Goal: Complete application form

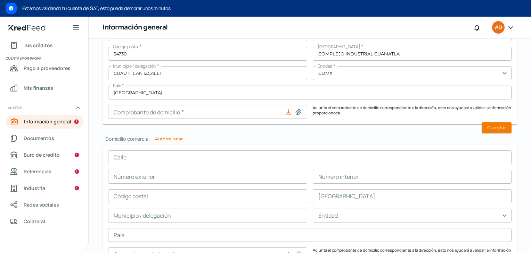
scroll to position [581, 0]
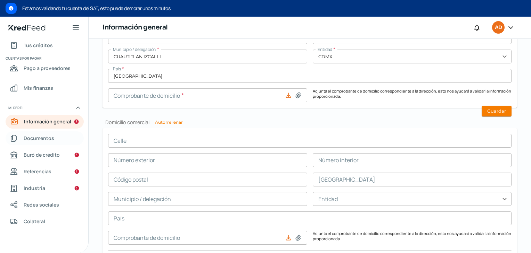
click at [56, 139] on link "Documentos" at bounding box center [45, 139] width 78 height 14
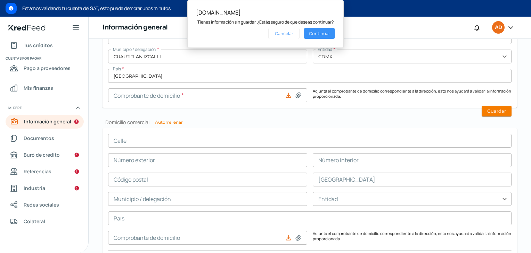
click at [325, 33] on button "Continuar" at bounding box center [318, 33] width 31 height 11
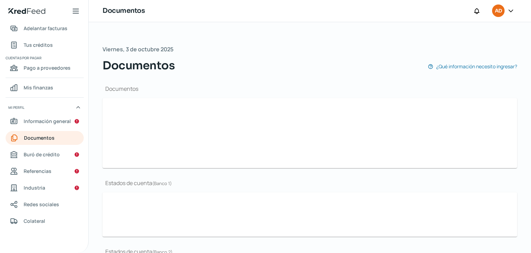
scroll to position [23, 0]
type input "CSF MyriamR.pdf"
type input "[DATE].pdf"
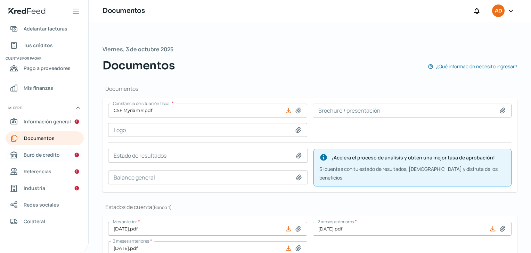
click at [62, 155] on link "Buró de crédito" at bounding box center [45, 155] width 78 height 14
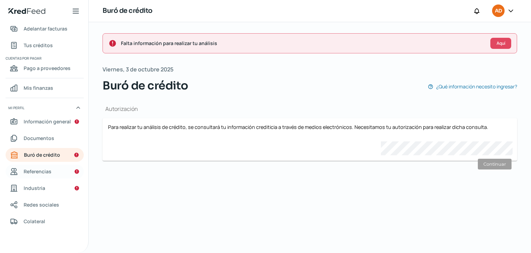
click at [67, 167] on link "Referencias" at bounding box center [45, 172] width 78 height 14
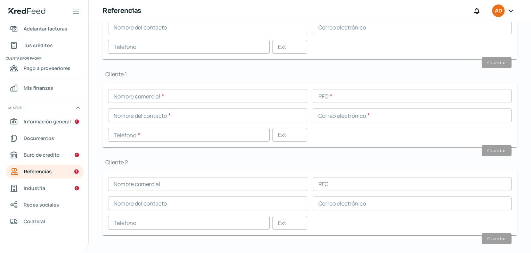
scroll to position [220, 0]
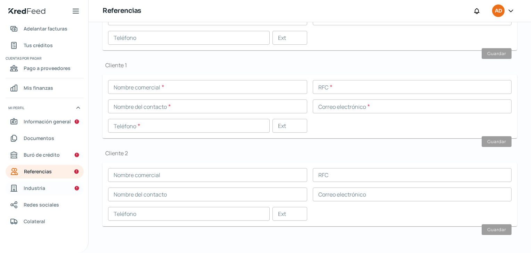
click at [55, 186] on link "Industria" at bounding box center [45, 189] width 78 height 14
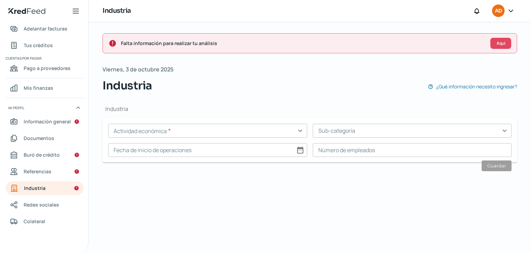
click at [291, 127] on input "text" at bounding box center [207, 131] width 199 height 14
click at [314, 102] on div "Industria Actividad económica * expand_more Agricultura, pesca y caza Alimentac…" at bounding box center [309, 136] width 414 height 85
click at [59, 121] on span "Información general" at bounding box center [47, 121] width 47 height 9
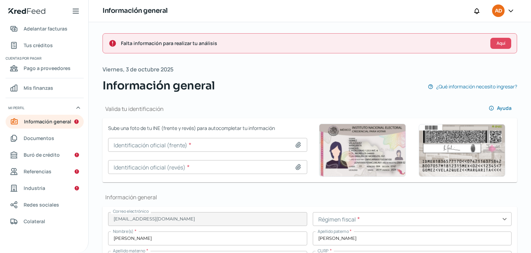
type input "ROOM800815QT7"
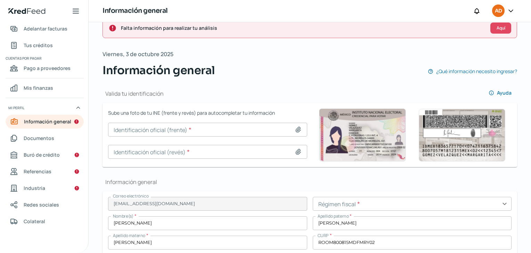
scroll to position [69, 0]
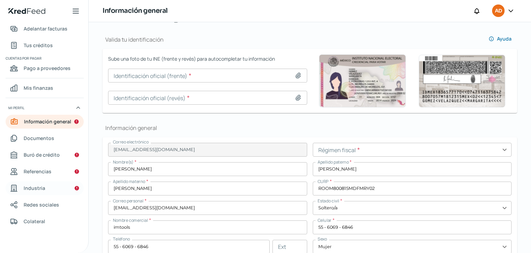
click at [60, 189] on link "Industria" at bounding box center [45, 189] width 78 height 14
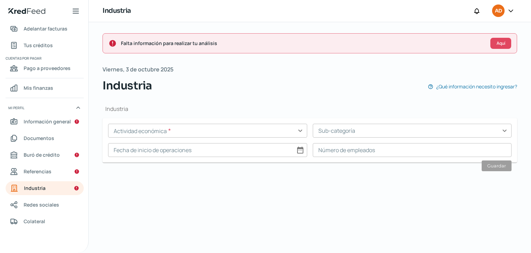
click at [392, 132] on input "text" at bounding box center [411, 131] width 199 height 14
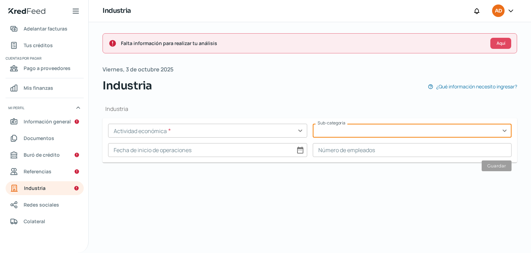
click at [507, 130] on input "text" at bounding box center [411, 131] width 199 height 14
click at [385, 189] on div "Falta información para realizar tu análisis Aquí [DATE] Industria ¿Qué informac…" at bounding box center [310, 137] width 442 height 231
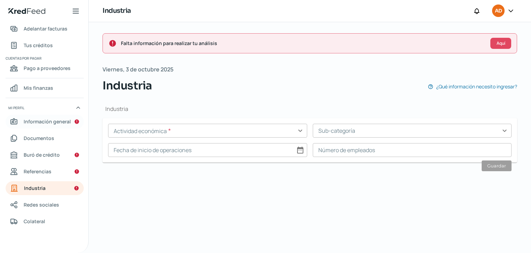
click at [51, 121] on span "Información general" at bounding box center [47, 121] width 47 height 9
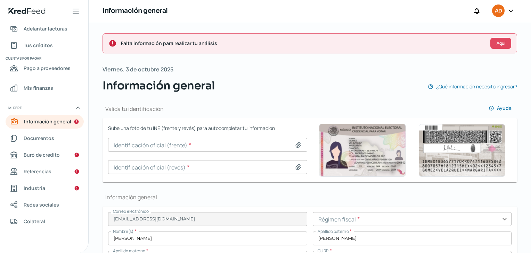
type input "ROOM800815QT7"
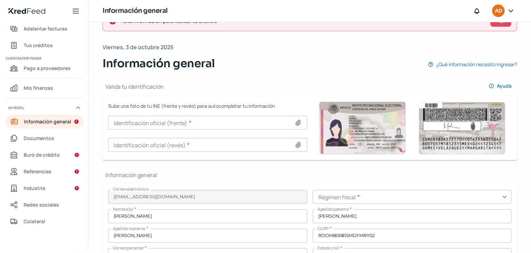
scroll to position [35, 0]
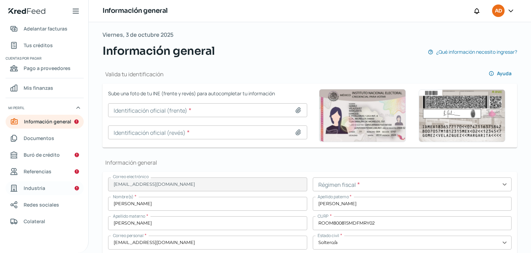
click at [50, 185] on link "Industria" at bounding box center [45, 189] width 78 height 14
